Goal: Task Accomplishment & Management: Complete application form

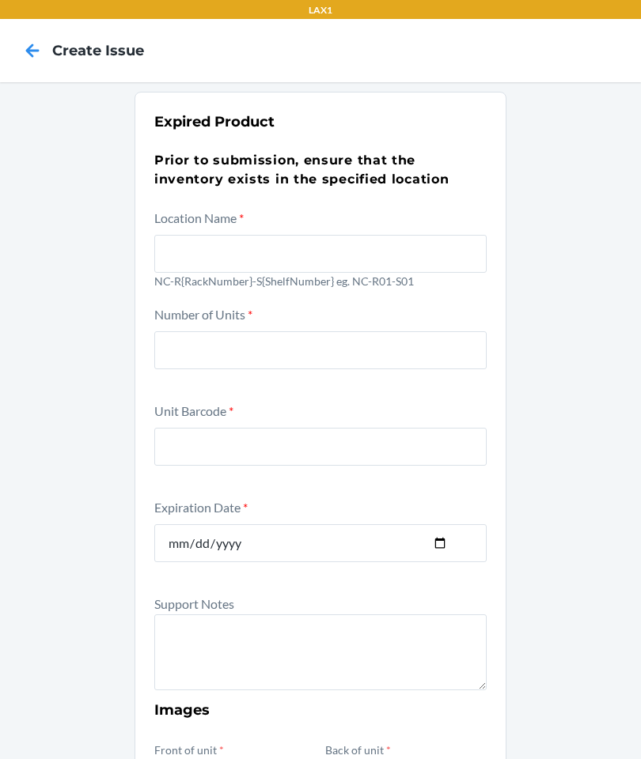
scroll to position [28, 0]
click at [252, 242] on input "text" at bounding box center [320, 254] width 332 height 38
click at [317, 331] on input "number" at bounding box center [320, 350] width 332 height 38
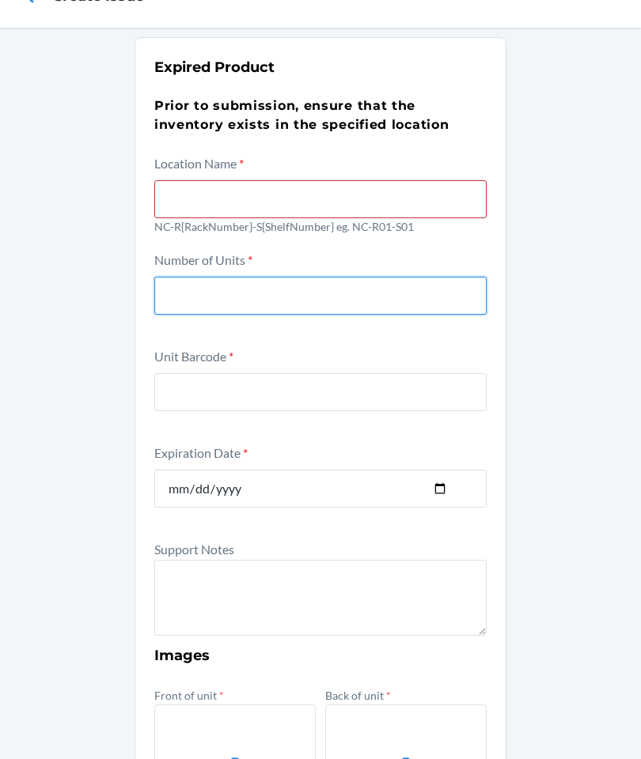
scroll to position [55, 0]
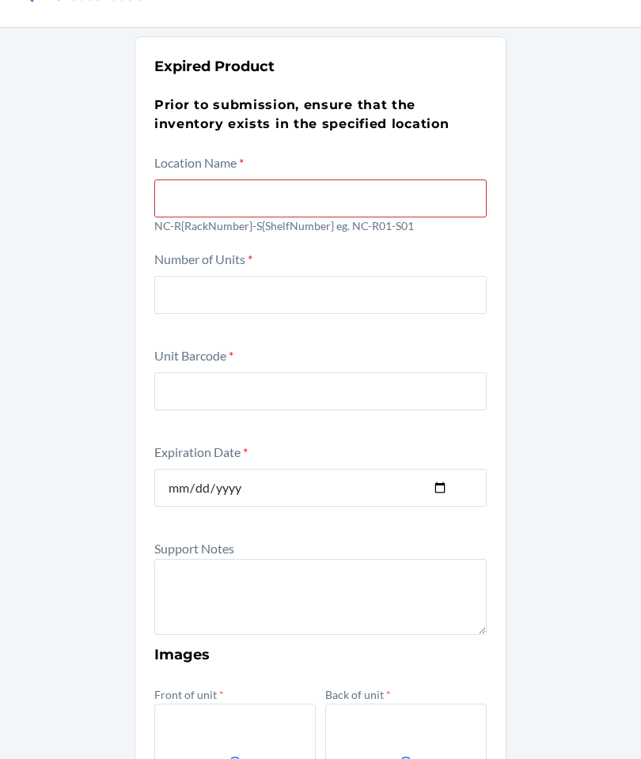
click at [281, 180] on input "text" at bounding box center [320, 199] width 332 height 38
type input "R03-S02"
click at [311, 276] on input "number" at bounding box center [320, 295] width 332 height 38
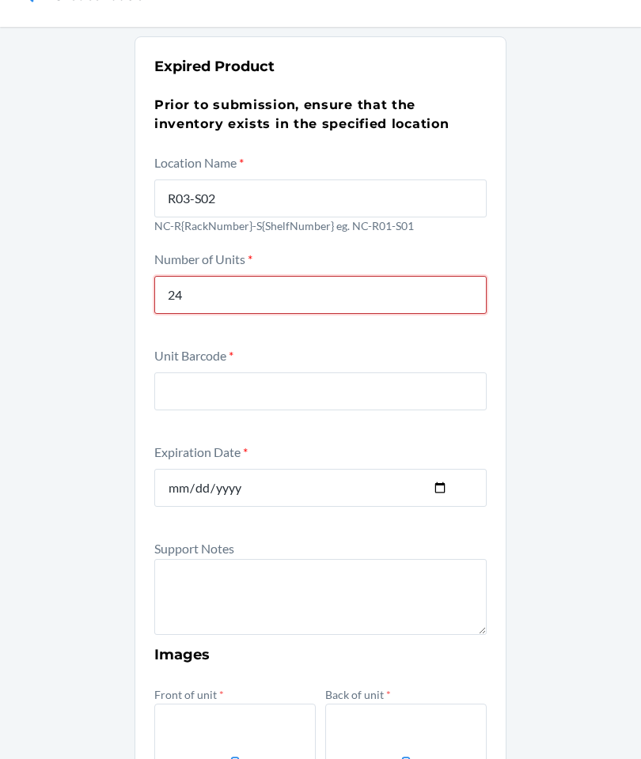
type input "24"
click at [320, 372] on input "text" at bounding box center [320, 391] width 332 height 38
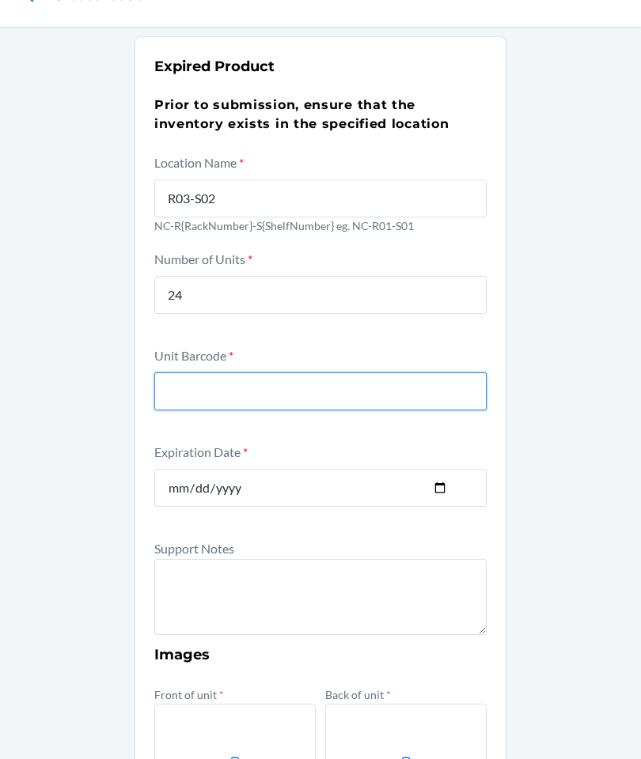
type input "Z"
type input "D6DZXYQEE2L"
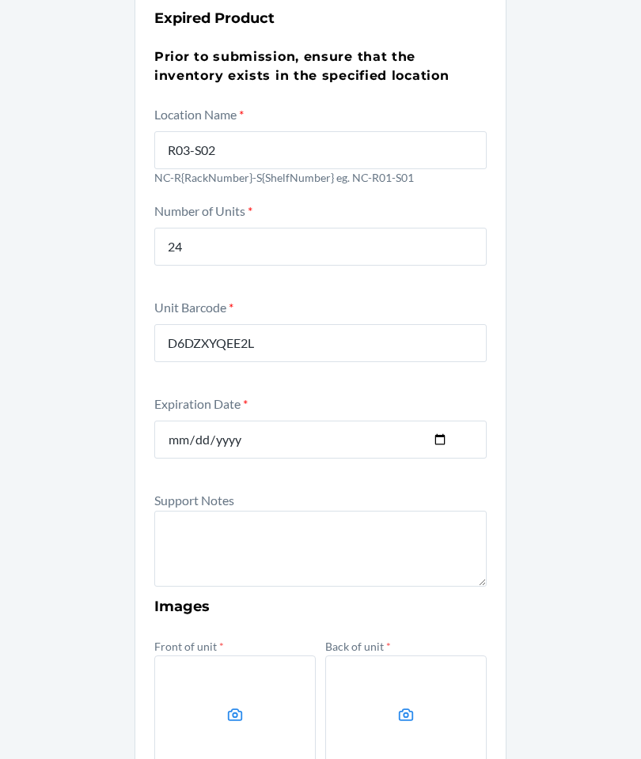
scroll to position [199, 0]
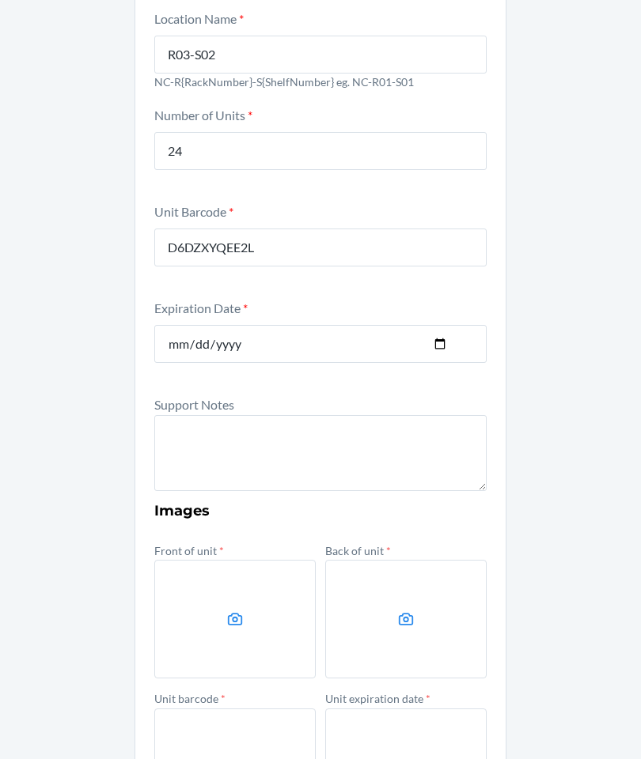
click at [345, 421] on textarea at bounding box center [320, 453] width 332 height 76
type textarea "U"
type textarea "L"
click at [0, 373] on div "Expired Product Prior to submission, ensure that the inventory exists in the sp…" at bounding box center [320, 472] width 641 height 1178
click at [398, 424] on textarea "We cannot enter MFG for Bioma beca" at bounding box center [320, 453] width 332 height 76
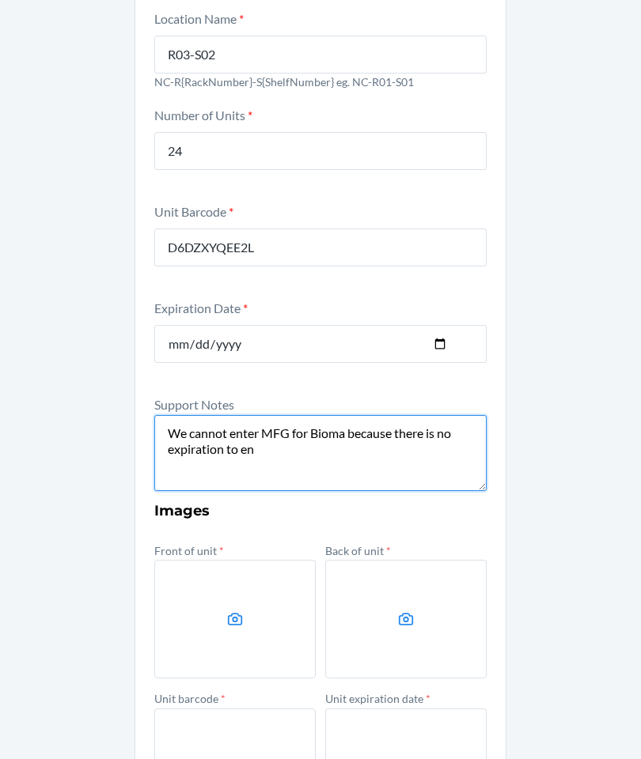
click at [0, 372] on div "Expired Product Prior to submission, ensure that the inventory exists in the sp…" at bounding box center [320, 472] width 641 height 1178
click at [273, 585] on label at bounding box center [234, 619] width 161 height 119
click at [0, 0] on input "file" at bounding box center [0, 0] width 0 height 0
click at [346, 419] on textarea "We cannot enter MFG for Bioma because there is no expiration to en" at bounding box center [320, 453] width 332 height 76
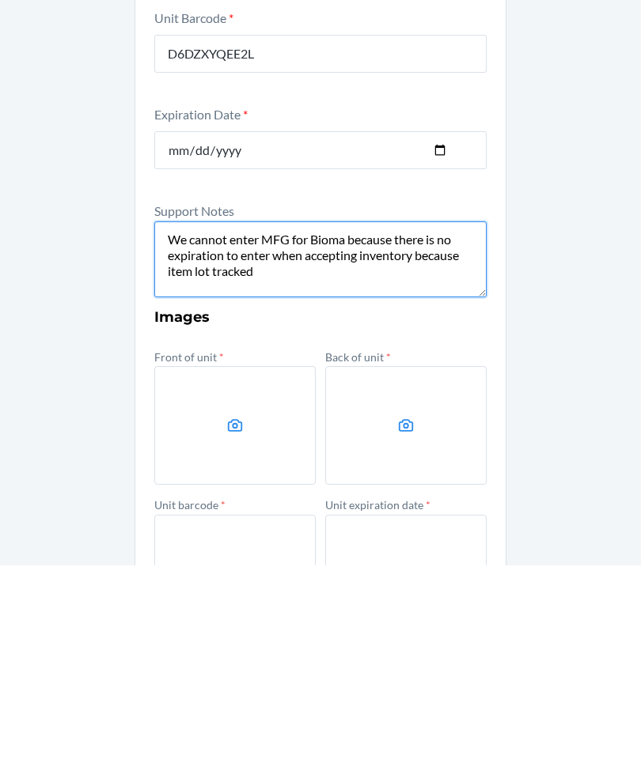
type textarea "We cannot enter MFG for Bioma because there is no expiration to enter when acce…"
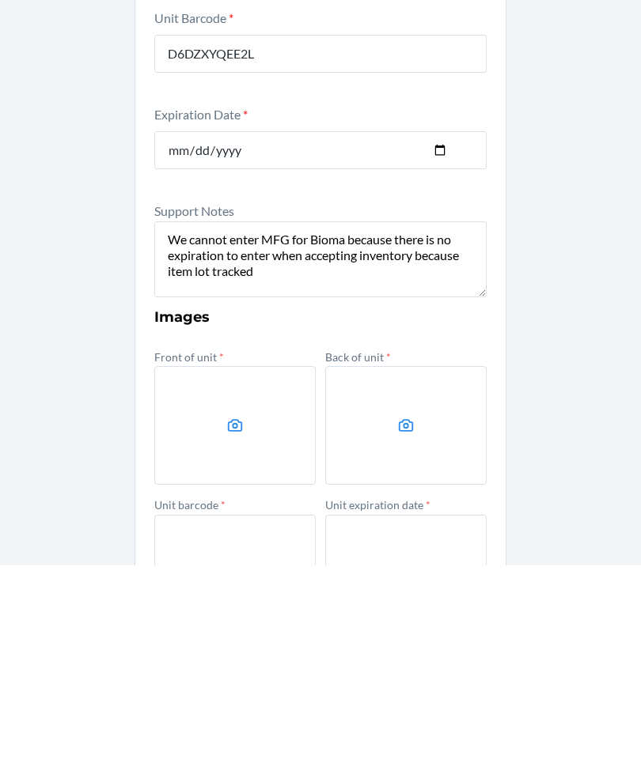
click at [271, 560] on label at bounding box center [234, 619] width 161 height 119
click at [0, 0] on input "file" at bounding box center [0, 0] width 0 height 0
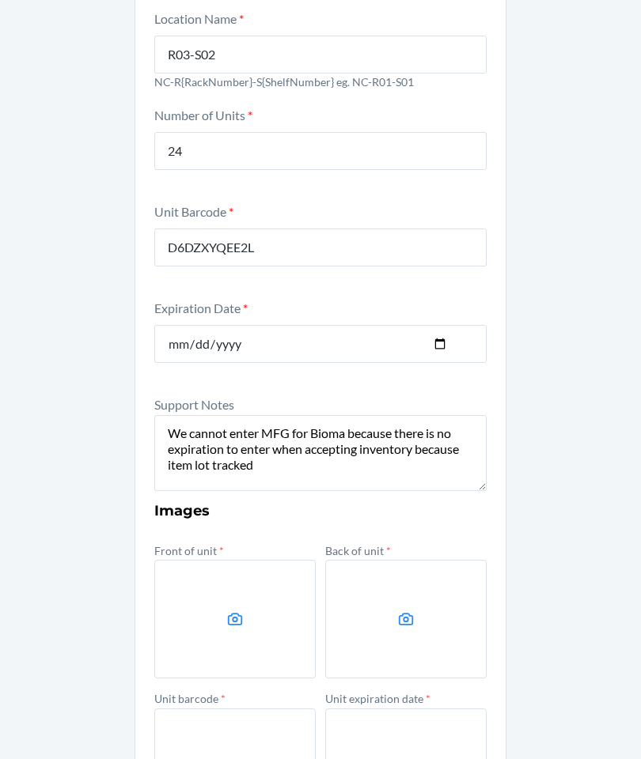
click at [234, 560] on label at bounding box center [234, 619] width 161 height 119
click at [0, 0] on input "file" at bounding box center [0, 0] width 0 height 0
click at [427, 561] on label at bounding box center [405, 619] width 161 height 119
click at [0, 0] on input "file" at bounding box center [0, 0] width 0 height 0
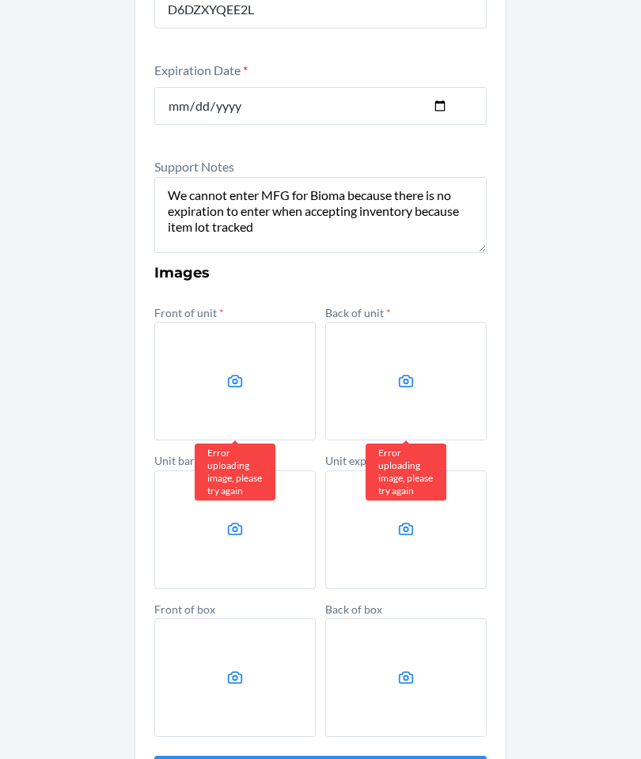
scroll to position [437, 0]
click at [229, 478] on label at bounding box center [234, 530] width 161 height 119
click at [0, 0] on input "file" at bounding box center [0, 0] width 0 height 0
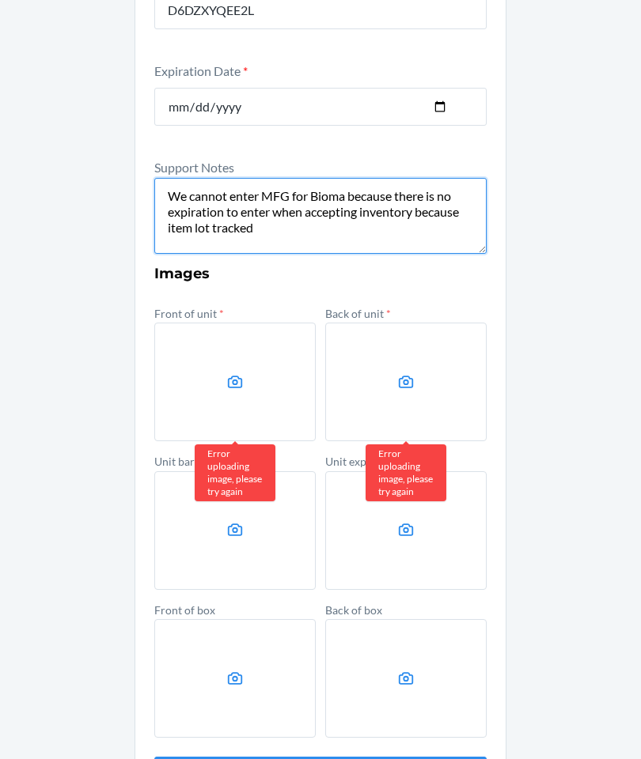
click at [183, 178] on textarea "We cannot enter MFG for Bioma because there is no expiration to enter when acce…" at bounding box center [320, 216] width 332 height 76
click at [182, 178] on textarea "We cannot enter MFG for Bioma because there is no expiration to enter when acce…" at bounding box center [320, 216] width 332 height 76
click at [174, 178] on textarea "We cannot enter MFG for Bioma because there is no expiration to enter when acce…" at bounding box center [320, 216] width 332 height 76
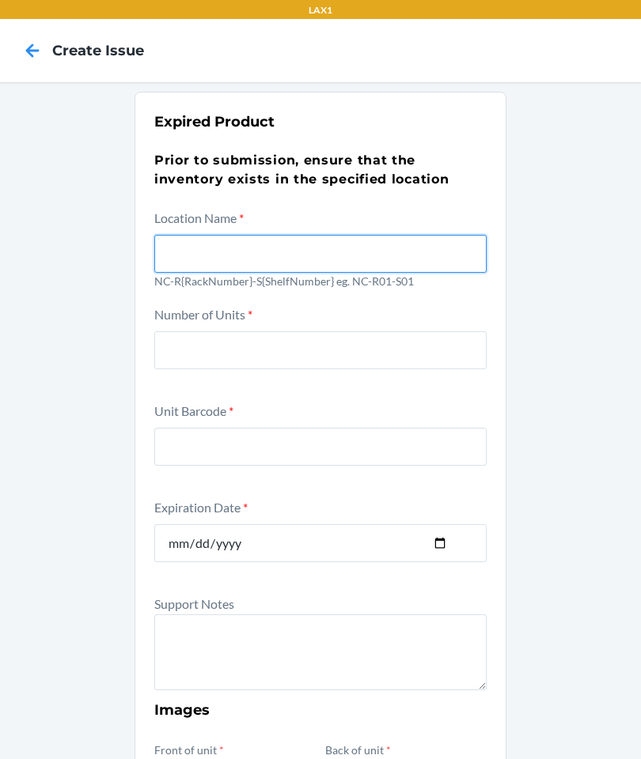
click at [420, 250] on input "text" at bounding box center [320, 254] width 332 height 38
click at [159, 256] on input "R03-S02" at bounding box center [320, 254] width 332 height 38
click at [236, 350] on input "number" at bounding box center [320, 350] width 332 height 38
click at [190, 256] on input "NC R03-S02" at bounding box center [320, 254] width 332 height 38
type input "NC-R03-S02"
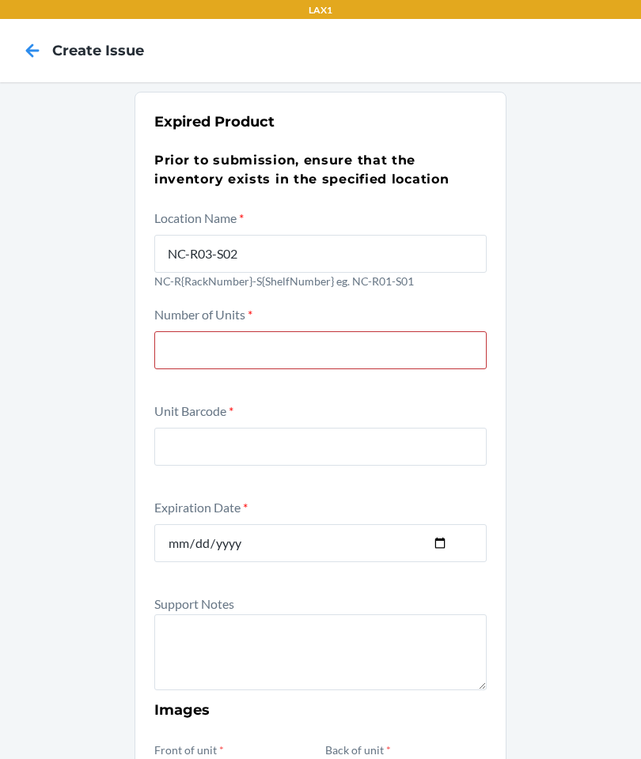
click at [271, 347] on input "number" at bounding box center [320, 350] width 332 height 38
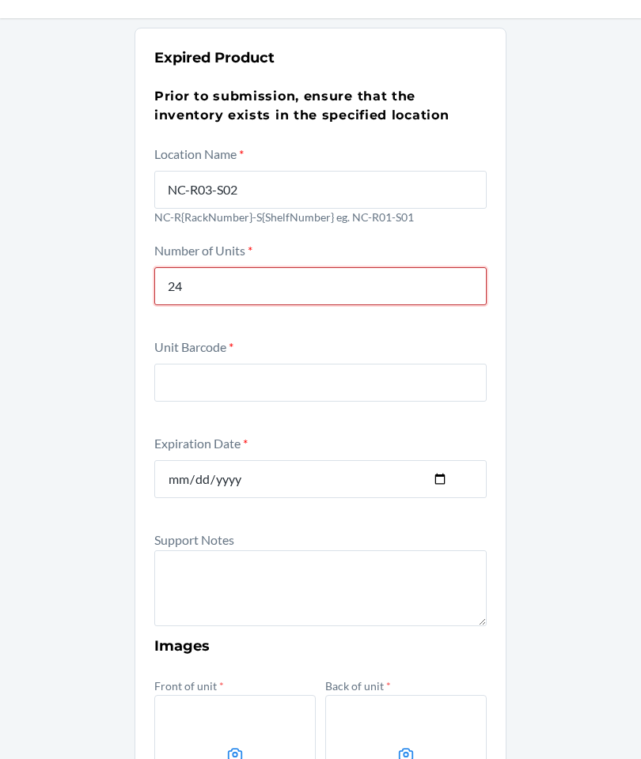
scroll to position [70, 0]
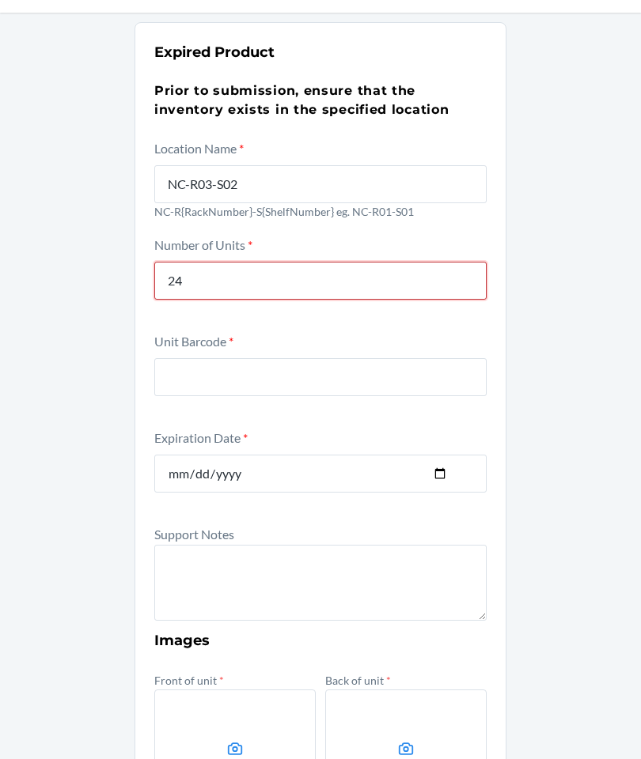
type input "24"
click at [300, 386] on input "text" at bounding box center [320, 377] width 332 height 38
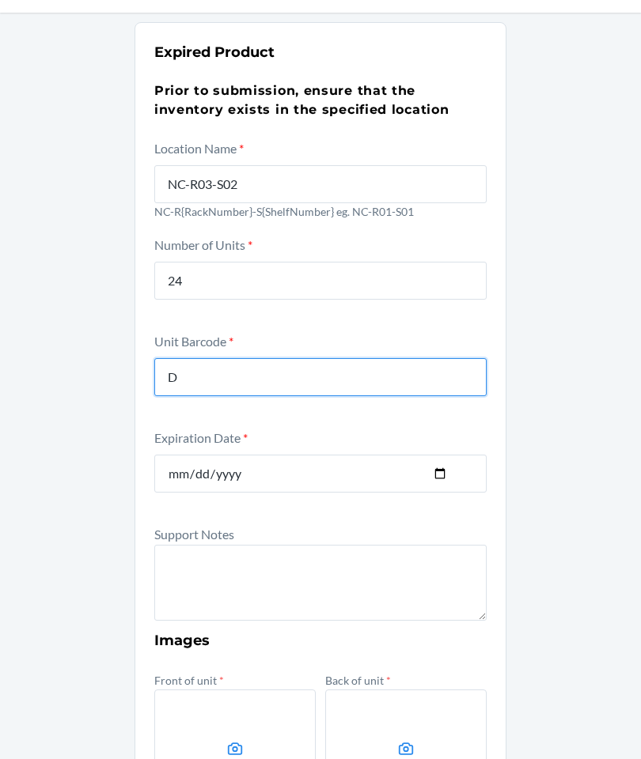
type input "D6DZXYQEE2L"
click at [380, 379] on input "D6DZXYQEE2L" at bounding box center [320, 377] width 332 height 38
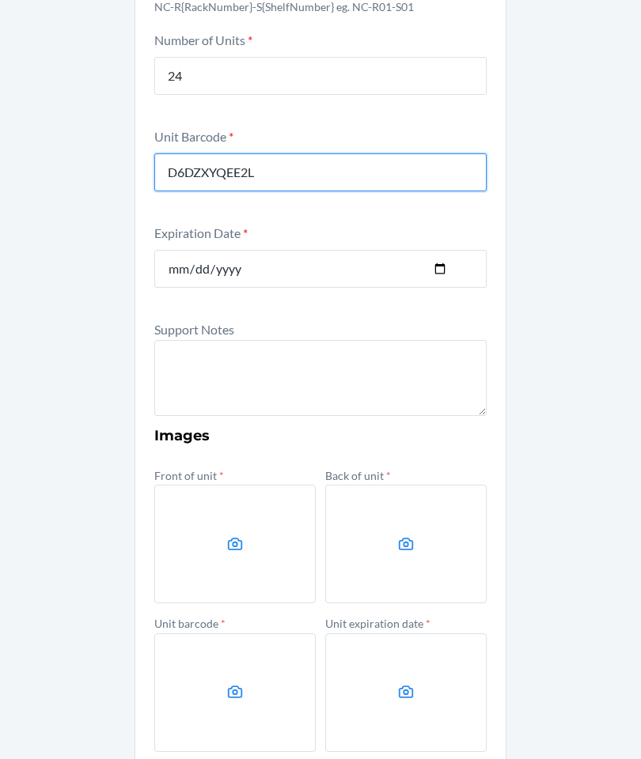
scroll to position [276, 0]
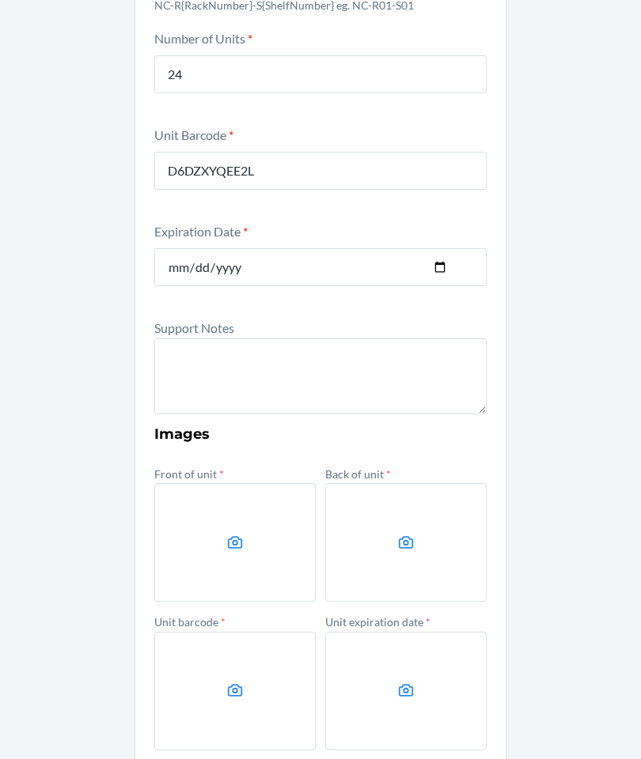
click at [350, 366] on textarea at bounding box center [320, 376] width 332 height 76
click at [195, 346] on textarea at bounding box center [320, 376] width 332 height 76
paste textarea "We cannot enter MFG for Bioma because there is no expiration to enter when acce…"
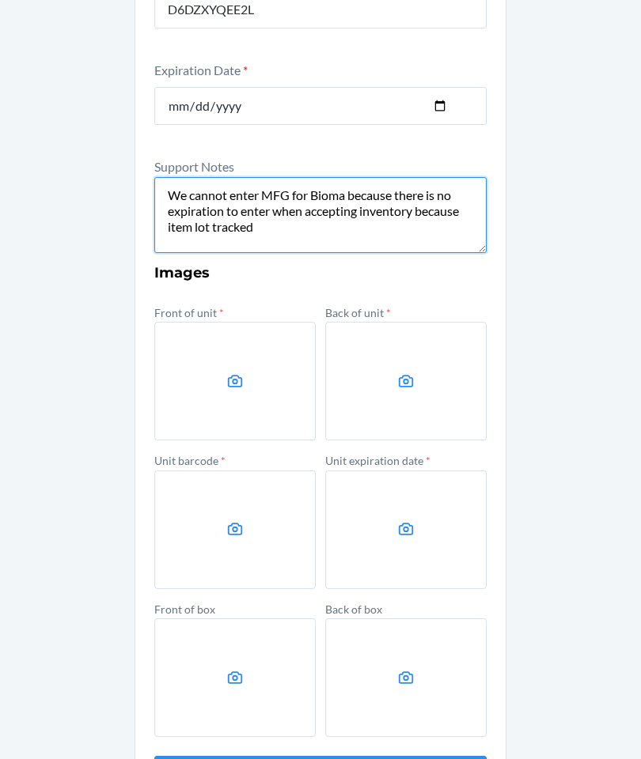
scroll to position [437, 0]
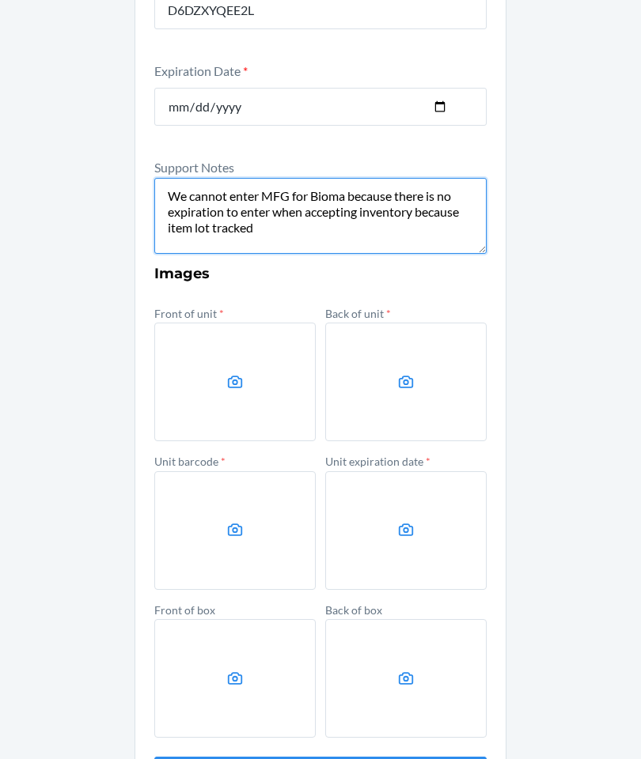
type textarea "We cannot enter MFG for Bioma because there is no expiration to enter when acce…"
click at [247, 375] on label at bounding box center [234, 382] width 161 height 119
click at [0, 0] on input "file" at bounding box center [0, 0] width 0 height 0
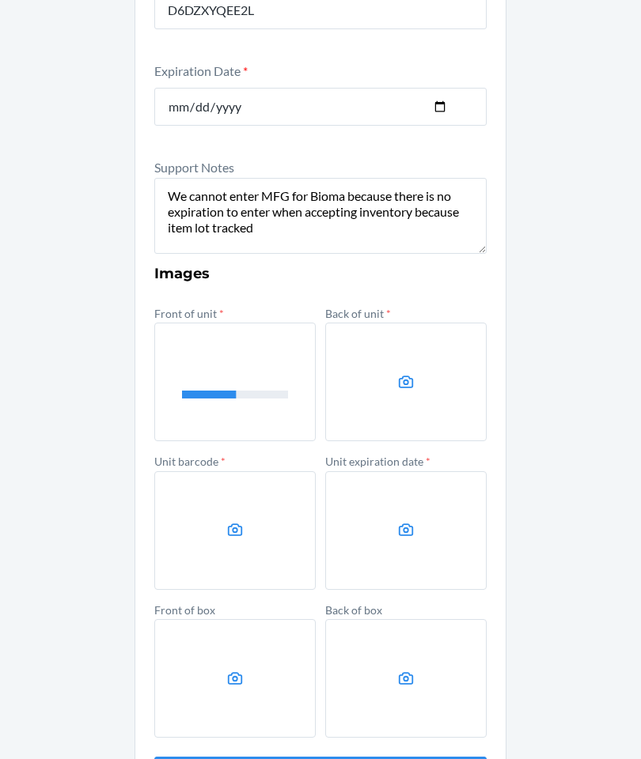
click at [429, 403] on label at bounding box center [405, 382] width 161 height 119
click at [0, 0] on input "file" at bounding box center [0, 0] width 0 height 0
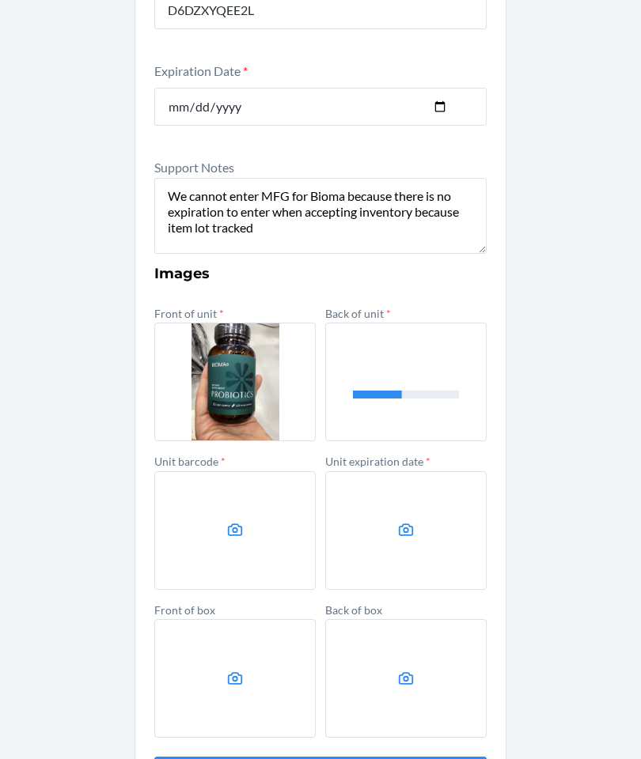
click at [187, 512] on label at bounding box center [234, 530] width 161 height 119
click at [0, 0] on input "file" at bounding box center [0, 0] width 0 height 0
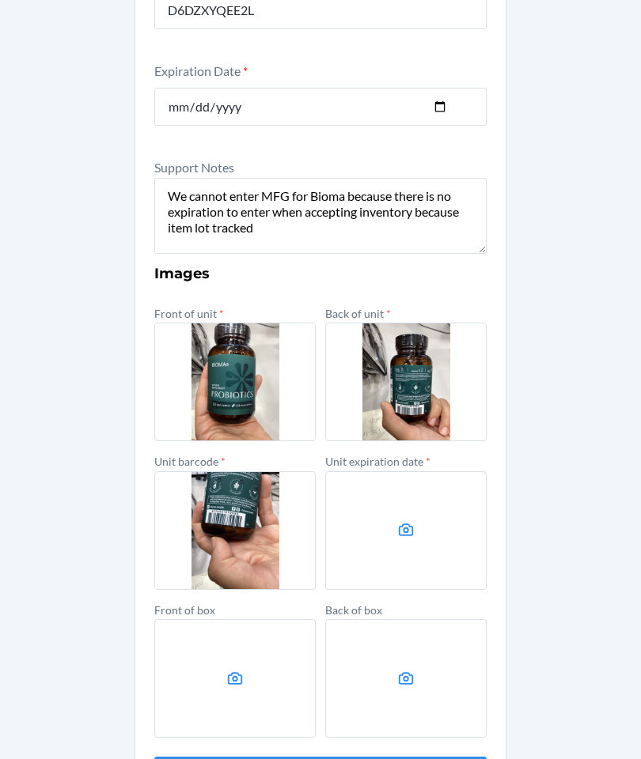
click at [431, 471] on label at bounding box center [405, 530] width 161 height 119
click at [0, 0] on input "file" at bounding box center [0, 0] width 0 height 0
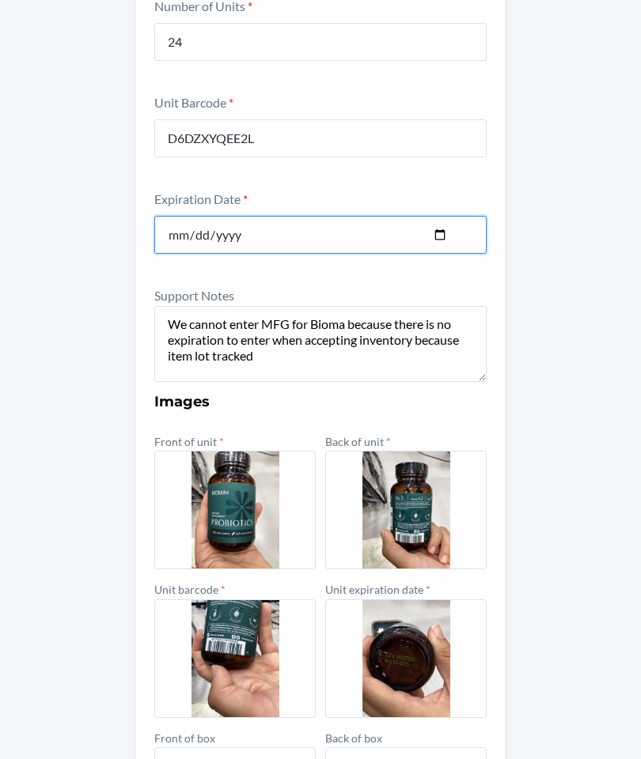
scroll to position [296, 0]
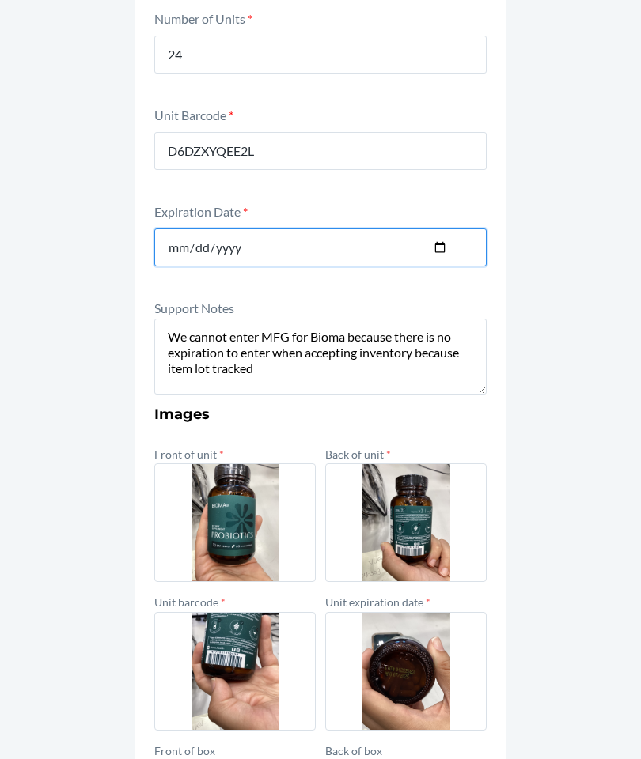
click at [311, 229] on input "date" at bounding box center [320, 248] width 332 height 38
type input "2025-07-01"
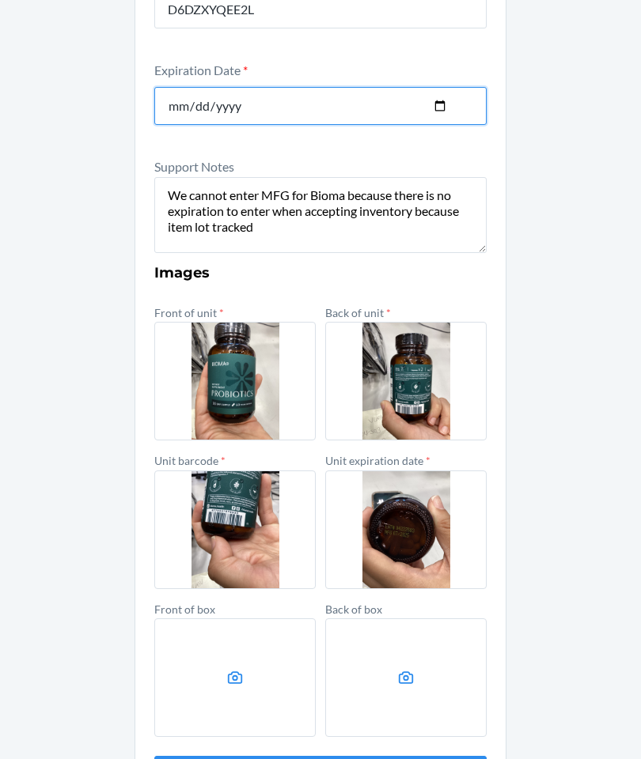
scroll to position [437, 0]
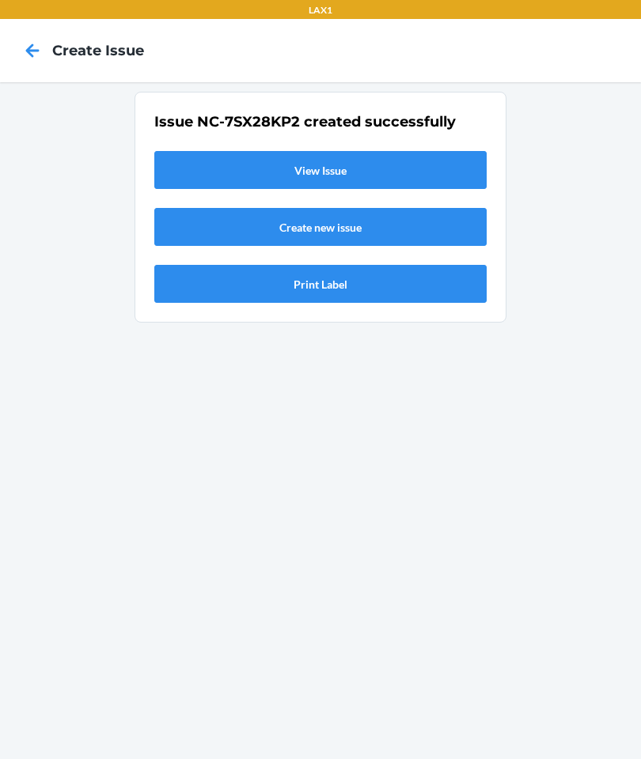
scroll to position [0, 0]
click at [463, 289] on div "Issue NC-7SX28KP2 created successfully View Issue Create new issue Print Label" at bounding box center [320, 420] width 641 height 677
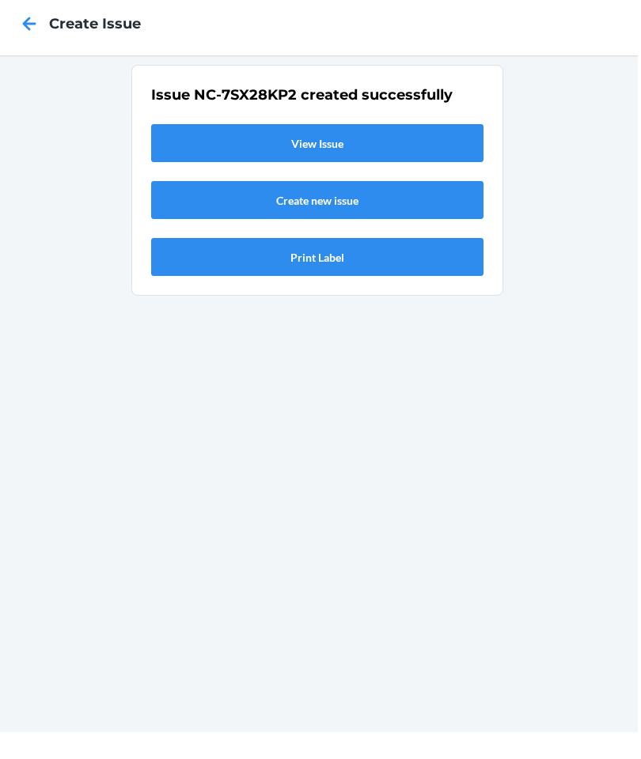
scroll to position [63, 0]
